Goal: Information Seeking & Learning: Learn about a topic

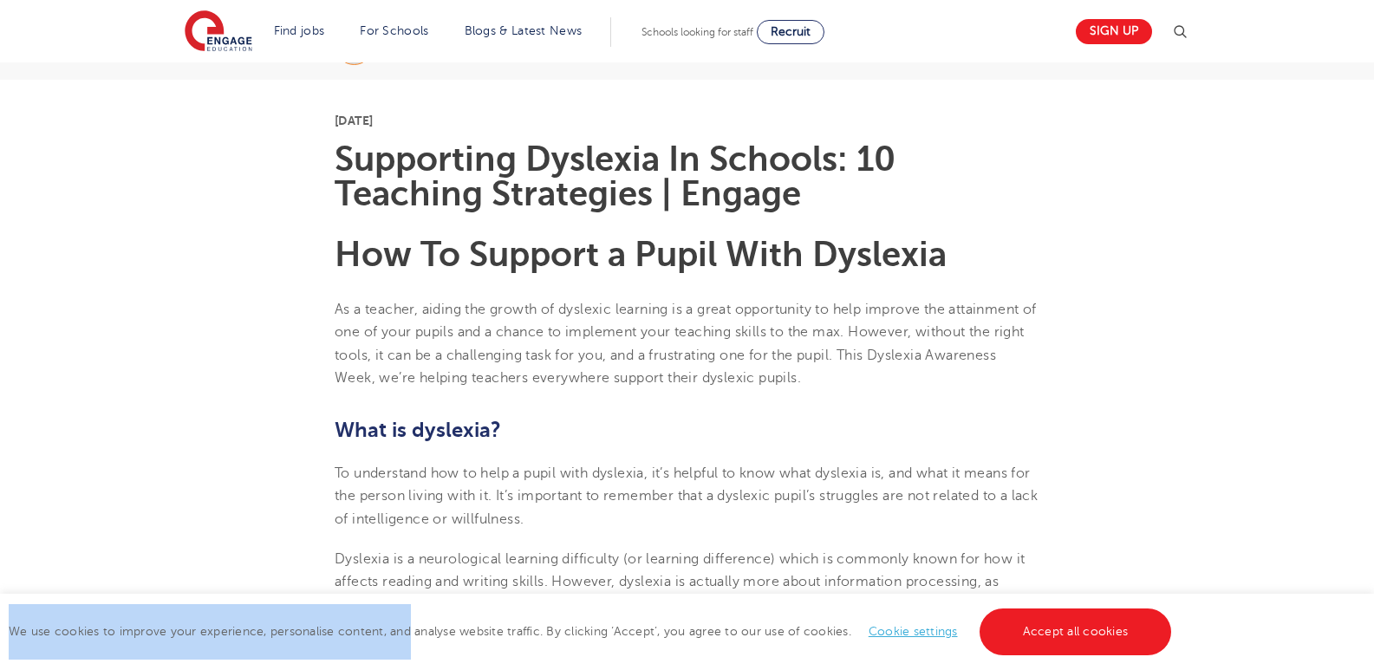
scroll to position [429, 0]
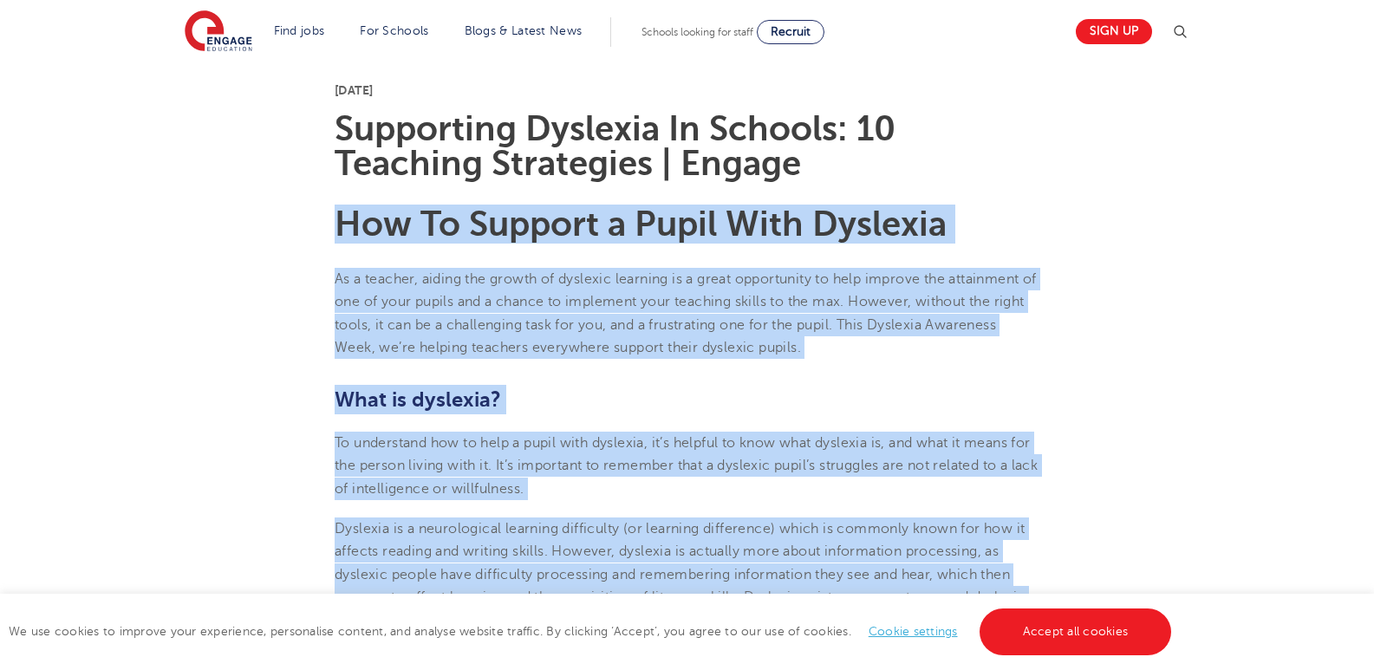
drag, startPoint x: 947, startPoint y: 520, endPoint x: 335, endPoint y: 239, distance: 674.0
copy section "Lor Ip Dolorsi a Conse Adip Elitsedd Ei t incidid, utlabo etd magnaa en adminim…"
